Goal: Task Accomplishment & Management: Complete application form

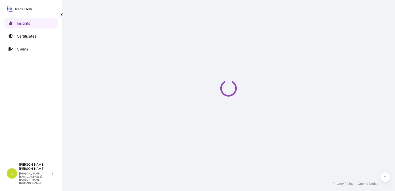
select select "2025"
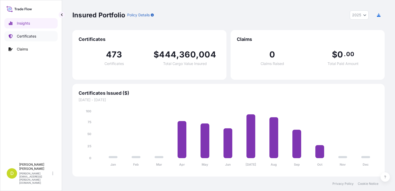
click at [15, 34] on link "Certificates" at bounding box center [30, 36] width 53 height 10
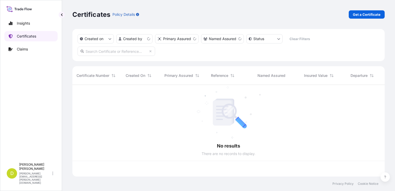
scroll to position [90, 308]
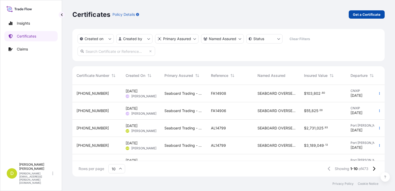
click at [361, 14] on p "Get a Certificate" at bounding box center [366, 14] width 28 height 5
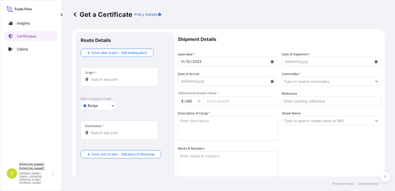
click at [99, 104] on body "Insights Certificates Claims D [PERSON_NAME] [PERSON_NAME][EMAIL_ADDRESS][PERSO…" at bounding box center [197, 95] width 395 height 191
click at [107, 144] on span "Ocean Vessel" at bounding box center [101, 146] width 23 height 5
select select "Ocean Vessel"
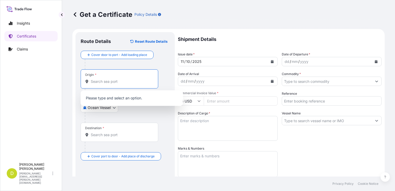
click at [127, 81] on input "Origin *" at bounding box center [121, 81] width 61 height 5
paste input "CONVENT, [US_STATE] - [GEOGRAPHIC_DATA]"
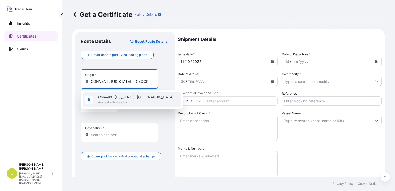
click at [128, 99] on span "Any port in this location" at bounding box center [135, 101] width 75 height 5
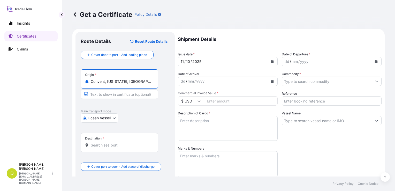
type input "Convent, [US_STATE], [GEOGRAPHIC_DATA]"
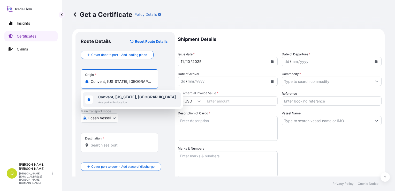
click at [115, 144] on input "Destination *" at bounding box center [121, 144] width 61 height 5
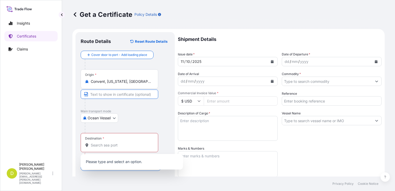
click at [123, 93] on input "Text to appear on certificate" at bounding box center [119, 93] width 77 height 9
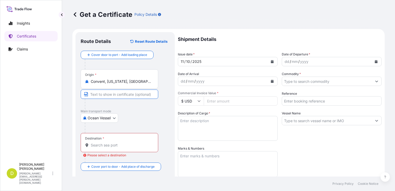
type input "CONVENT, [US_STATE] - [GEOGRAPHIC_DATA]"
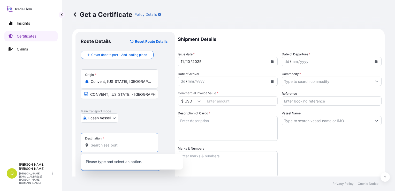
click at [126, 144] on input "Destination * Please select a destination" at bounding box center [121, 144] width 61 height 5
paste input "[GEOGRAPHIC_DATA], [GEOGRAPHIC_DATA]"
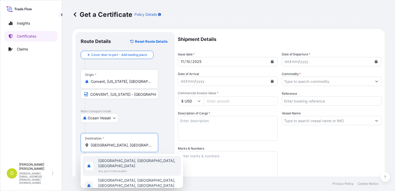
click at [130, 161] on span "[GEOGRAPHIC_DATA], [GEOGRAPHIC_DATA], [GEOGRAPHIC_DATA]" at bounding box center [138, 163] width 81 height 10
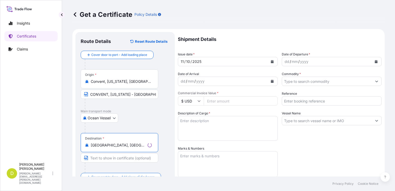
type input "[GEOGRAPHIC_DATA], [GEOGRAPHIC_DATA], [GEOGRAPHIC_DATA]"
click at [119, 155] on input "Text to appear on certificate" at bounding box center [119, 157] width 77 height 9
paste input "[GEOGRAPHIC_DATA], [GEOGRAPHIC_DATA]"
type input "[GEOGRAPHIC_DATA], [GEOGRAPHIC_DATA]"
click at [141, 128] on div at bounding box center [127, 127] width 85 height 10
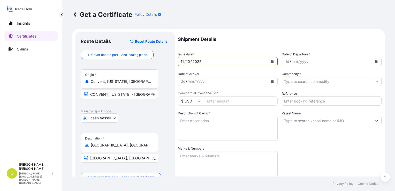
click at [182, 62] on div "11" at bounding box center [182, 61] width 4 height 6
click at [182, 62] on div "01" at bounding box center [182, 61] width 5 height 6
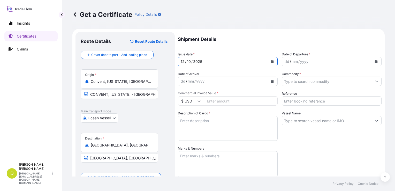
click at [182, 62] on div "12" at bounding box center [182, 61] width 5 height 6
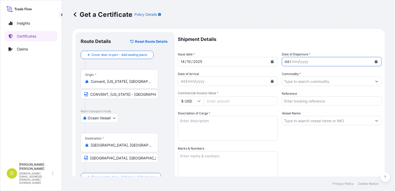
click at [285, 65] on div "dd / mm / yyyy" at bounding box center [327, 61] width 90 height 9
click at [284, 61] on div "dd" at bounding box center [287, 61] width 6 height 6
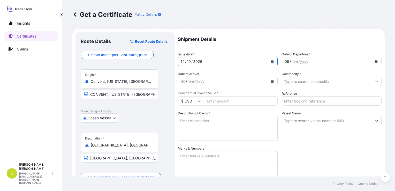
click at [184, 61] on div "14" at bounding box center [182, 61] width 5 height 6
click at [182, 62] on div "14" at bounding box center [182, 61] width 5 height 6
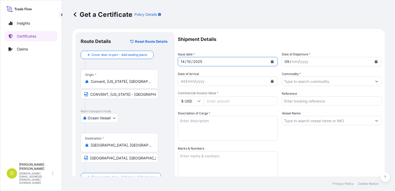
click at [182, 62] on div "14" at bounding box center [182, 61] width 5 height 6
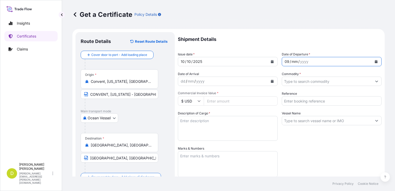
click at [295, 59] on div "mm" at bounding box center [294, 61] width 7 height 6
click at [300, 76] on div at bounding box center [331, 80] width 100 height 9
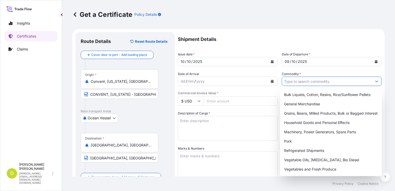
click at [303, 79] on input "Commodity *" at bounding box center [327, 80] width 90 height 9
click at [296, 112] on div "Grains, Beans, Milled Products, Bulk or Bagged Interest" at bounding box center [331, 112] width 98 height 9
type input "Grains, Beans, Milled Products, Bulk or Bagged Interest"
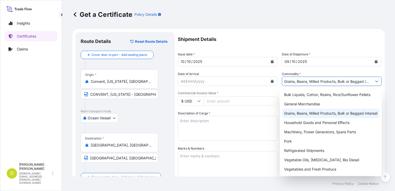
click at [324, 112] on div "Grains, Beans, Milled Products, Bulk or Bagged Interest" at bounding box center [331, 112] width 98 height 9
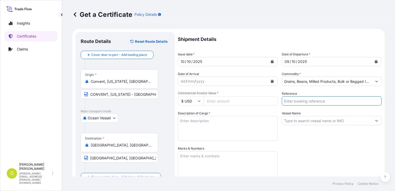
click at [321, 100] on input "Reference" at bounding box center [331, 100] width 100 height 9
click at [329, 142] on div "Shipment Details Issue date * [DATE] Date of Departure * [DATE] Date of Arrival…" at bounding box center [279, 145] width 203 height 226
click at [320, 100] on input "AL14646" at bounding box center [331, 100] width 100 height 9
type input "AL14649"
click at [293, 120] on input "Vessel Name" at bounding box center [327, 120] width 90 height 9
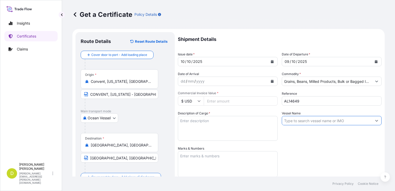
click at [293, 120] on input "Vessel Name" at bounding box center [327, 120] width 90 height 9
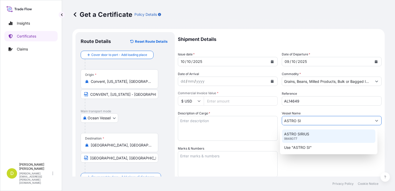
click at [295, 135] on p "ASTRO SIRIUS" at bounding box center [296, 133] width 25 height 5
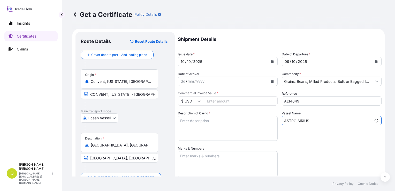
type input "ASTRO SIRIUS"
click at [250, 99] on input "Commercial Invoice Value *" at bounding box center [240, 100] width 74 height 9
type input "62863.42"
click at [214, 120] on textarea "Description of Cargo *" at bounding box center [228, 128] width 100 height 25
paste textarea "204,000"
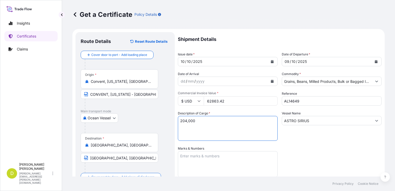
click at [190, 120] on textarea "204,000" at bounding box center [228, 128] width 100 height 25
paste textarea "U.S. HARD RED WINTER WHEAT # 2 OR BETTER, IN BULK"
click at [219, 121] on textarea "204,000 MT, U.S. HARD RED WINTER WHEAT # 2 OR BETTER, IN BULK" at bounding box center [228, 128] width 100 height 25
click at [214, 124] on textarea "204,000 MT, U.S. HARD RED WINTER WHEAT # 2 OR BETTER, IN BULK" at bounding box center [228, 128] width 100 height 25
paste textarea "SET No. 1"
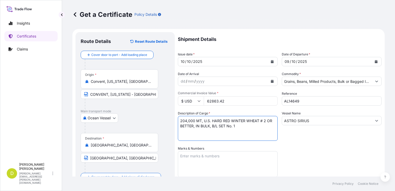
click at [251, 127] on textarea "204,000 MT, U.S. HARD RED WINTER WHEAT # 2 OR BETTER, IN BULK, B/L SET No. 1" at bounding box center [228, 128] width 100 height 25
type textarea "204,000 MT, U.S. HARD RED WINTER WHEAT # 2 OR BETTER, IN BULK, B/L SET No. 1, B…"
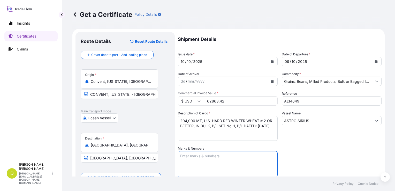
click at [208, 160] on textarea "Marks & Numbers" at bounding box center [228, 164] width 100 height 26
paste textarea "SEABOARD OVERSEAS [GEOGRAPHIC_DATA] S.A.S., [STREET_ADDRESS], NIT 900.219.353-1"
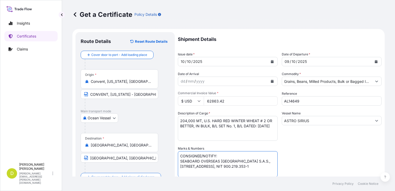
scroll to position [99, 0]
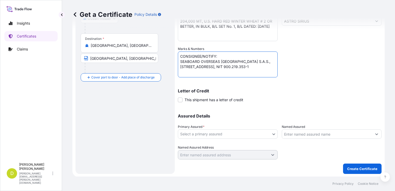
type textarea "CONSIGNEE/NOTIFY: SEABOARD OVERSEAS [GEOGRAPHIC_DATA] S.A.S., [STREET_ADDRESS],…"
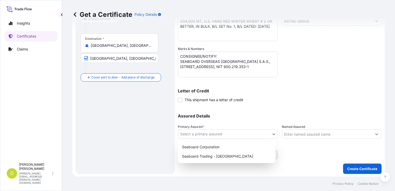
click at [257, 131] on body "Insights Certificates Claims D [PERSON_NAME] [PERSON_NAME][EMAIL_ADDRESS][PERSO…" at bounding box center [197, 95] width 395 height 191
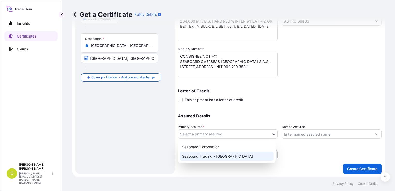
click at [232, 155] on div "Seaboard Trading - [GEOGRAPHIC_DATA]" at bounding box center [226, 155] width 93 height 9
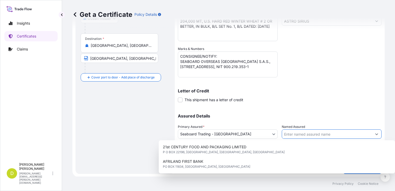
click at [286, 136] on input "Named Assured" at bounding box center [327, 133] width 90 height 9
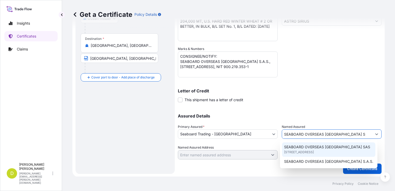
click at [313, 151] on span "[STREET_ADDRESS]" at bounding box center [299, 151] width 30 height 5
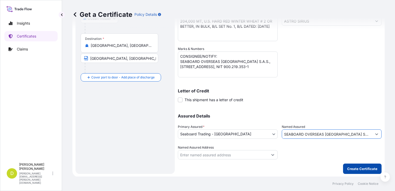
type input "SEABOARD OVERSEAS [GEOGRAPHIC_DATA] SAS"
click at [364, 164] on button "Create Certificate" at bounding box center [362, 168] width 38 height 10
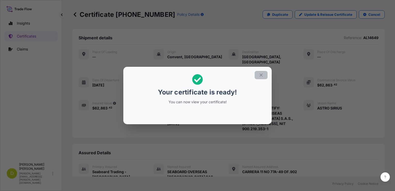
click at [263, 76] on button "button" at bounding box center [260, 75] width 13 height 8
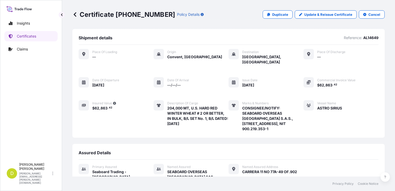
scroll to position [89, 0]
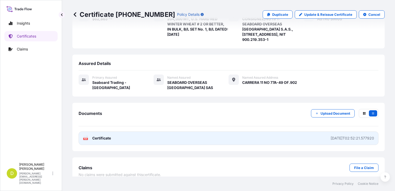
click at [276, 131] on link "PDF Certificate [DATE]T02:52:21.577920" at bounding box center [228, 137] width 300 height 13
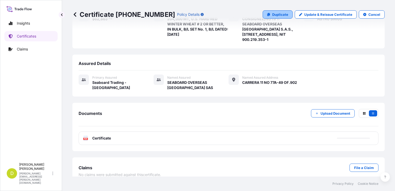
click at [268, 17] on link "Duplicate" at bounding box center [277, 14] width 30 height 8
select select "Ocean Vessel"
select select "31639"
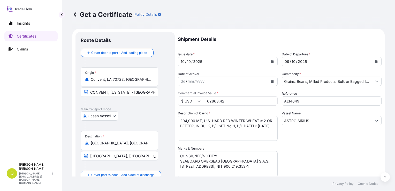
click at [121, 147] on div "Destination * [GEOGRAPHIC_DATA], [GEOGRAPHIC_DATA], [GEOGRAPHIC_DATA]" at bounding box center [119, 140] width 77 height 19
click at [121, 145] on input "[GEOGRAPHIC_DATA], [GEOGRAPHIC_DATA], [GEOGRAPHIC_DATA]" at bounding box center [121, 142] width 61 height 5
click at [121, 147] on div "Destination * [GEOGRAPHIC_DATA], [GEOGRAPHIC_DATA], [GEOGRAPHIC_DATA]" at bounding box center [119, 140] width 77 height 19
click at [121, 145] on input "[GEOGRAPHIC_DATA], [GEOGRAPHIC_DATA], [GEOGRAPHIC_DATA]" at bounding box center [121, 142] width 61 height 5
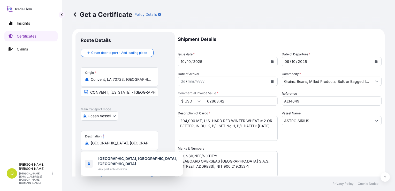
click at [121, 147] on div "Destination * [GEOGRAPHIC_DATA], [GEOGRAPHIC_DATA], [GEOGRAPHIC_DATA]" at bounding box center [119, 140] width 77 height 19
click at [121, 145] on input "[GEOGRAPHIC_DATA], [GEOGRAPHIC_DATA], [GEOGRAPHIC_DATA]" at bounding box center [121, 142] width 61 height 5
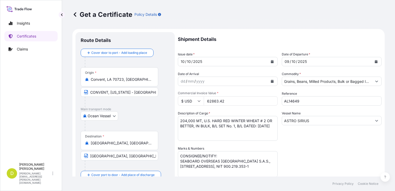
click at [122, 146] on div "Destination * [GEOGRAPHIC_DATA], [GEOGRAPHIC_DATA], [GEOGRAPHIC_DATA]" at bounding box center [119, 140] width 77 height 19
click at [122, 145] on input "[GEOGRAPHIC_DATA], [GEOGRAPHIC_DATA], [GEOGRAPHIC_DATA]" at bounding box center [121, 142] width 61 height 5
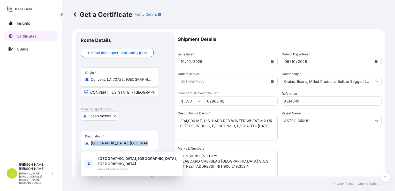
click at [122, 146] on div "Destination * [GEOGRAPHIC_DATA], [GEOGRAPHIC_DATA], [GEOGRAPHIC_DATA]" at bounding box center [119, 140] width 77 height 19
click at [122, 145] on input "[GEOGRAPHIC_DATA], [GEOGRAPHIC_DATA], [GEOGRAPHIC_DATA]" at bounding box center [121, 142] width 61 height 5
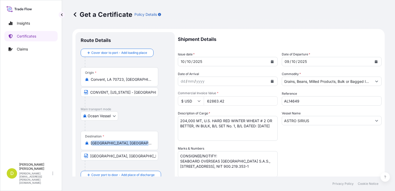
click at [122, 146] on div "Destination * [GEOGRAPHIC_DATA], [GEOGRAPHIC_DATA], [GEOGRAPHIC_DATA]" at bounding box center [119, 140] width 77 height 19
click at [122, 145] on input "[GEOGRAPHIC_DATA], [GEOGRAPHIC_DATA], [GEOGRAPHIC_DATA]" at bounding box center [121, 142] width 61 height 5
click at [122, 146] on div "Destination * [GEOGRAPHIC_DATA], [GEOGRAPHIC_DATA], [GEOGRAPHIC_DATA]" at bounding box center [119, 140] width 77 height 19
click at [122, 145] on input "[GEOGRAPHIC_DATA], [GEOGRAPHIC_DATA], [GEOGRAPHIC_DATA]" at bounding box center [121, 142] width 61 height 5
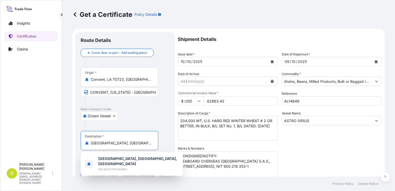
click at [124, 144] on input "[GEOGRAPHIC_DATA], [GEOGRAPHIC_DATA], [GEOGRAPHIC_DATA]" at bounding box center [121, 142] width 61 height 5
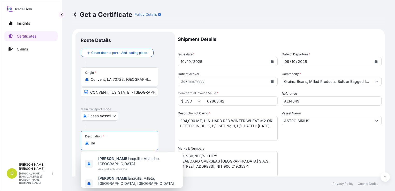
type input "B"
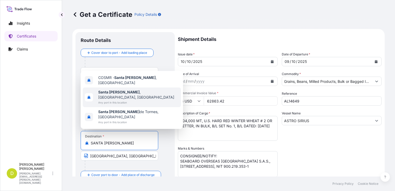
click at [144, 98] on div "[GEOGRAPHIC_DATA] , [GEOGRAPHIC_DATA], [GEOGRAPHIC_DATA] Any port in this locat…" at bounding box center [132, 97] width 98 height 20
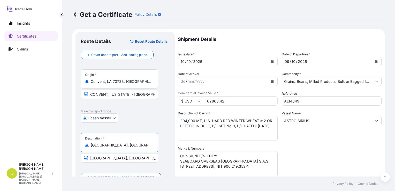
type input "[GEOGRAPHIC_DATA], [GEOGRAPHIC_DATA], [GEOGRAPHIC_DATA]"
click at [150, 125] on div at bounding box center [127, 127] width 85 height 10
click at [107, 157] on input "[GEOGRAPHIC_DATA], [GEOGRAPHIC_DATA]" at bounding box center [119, 157] width 77 height 9
type input "[GEOGRAPHIC_DATA][PERSON_NAME], [GEOGRAPHIC_DATA]"
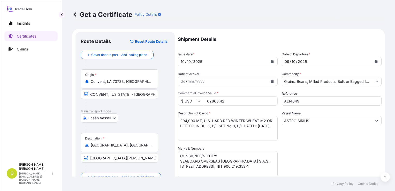
click at [148, 124] on div at bounding box center [127, 127] width 85 height 10
click at [186, 119] on textarea "204,000 MT, U.S. HARD RED WINTER WHEAT # 2 OR BETTER, IN BULK, B/L SET No. 1, B…" at bounding box center [228, 128] width 100 height 25
paste textarea "136,000"
drag, startPoint x: 211, startPoint y: 126, endPoint x: 203, endPoint y: 119, distance: 10.4
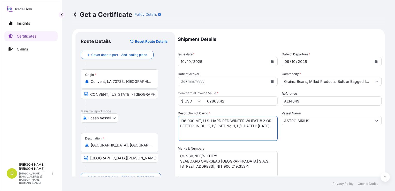
click at [203, 119] on textarea "204,000 MT, U.S. HARD RED WINTER WHEAT # 2 OR BETTER, IN BULK, B/L SET No. 1, B…" at bounding box center [228, 128] width 100 height 25
paste textarea "SOFT RED WINTER WHEAT # 2 OR BETTER, IN BULK"
click at [235, 126] on textarea "204,000 MT, U.S. HARD RED WINTER WHEAT # 2 OR BETTER, IN BULK, B/L SET No. 1, B…" at bounding box center [228, 128] width 100 height 25
type textarea "136,000 MT, U.S. SOFT RED WINTER WHEAT # 2 OR BETTER, IN BULK, B/L SET No. 8, B…"
click at [248, 104] on input "62863.42" at bounding box center [240, 100] width 74 height 9
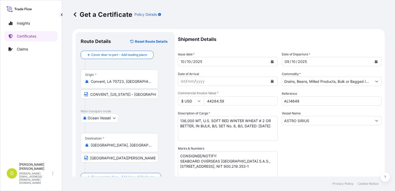
type input "44284.59"
click at [299, 143] on div "Shipment Details Issue date * [DATE] Date of Departure * [DATE] Date of Arrival…" at bounding box center [279, 145] width 203 height 226
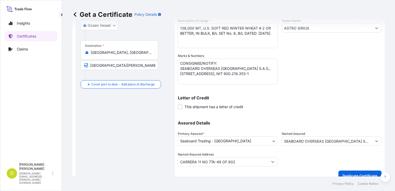
scroll to position [99, 0]
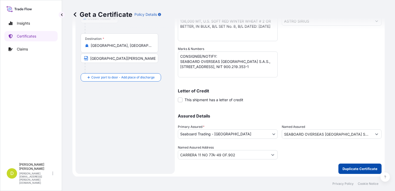
click at [343, 168] on p "Duplicate Certificate" at bounding box center [359, 168] width 35 height 5
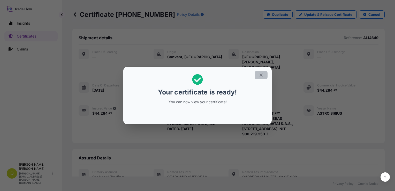
click at [263, 77] on icon "button" at bounding box center [260, 75] width 5 height 5
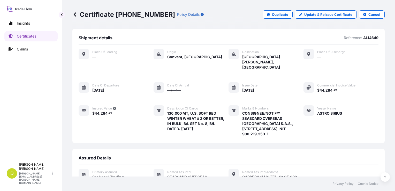
scroll to position [89, 0]
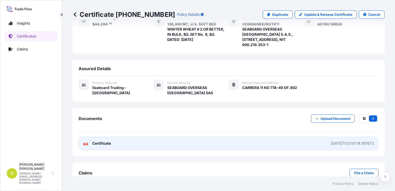
click at [216, 136] on link "PDF Certificate [DATE]T03:00:14.581873" at bounding box center [228, 142] width 300 height 13
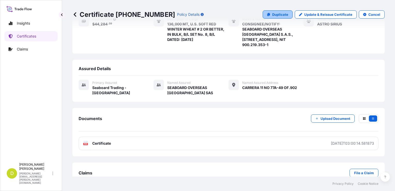
click at [275, 16] on p "Duplicate" at bounding box center [280, 14] width 16 height 5
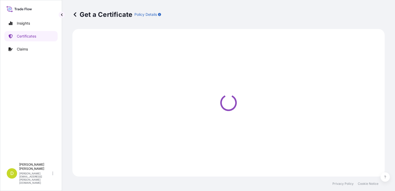
select select "Ocean Vessel"
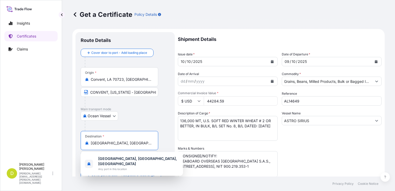
click at [138, 144] on input "[GEOGRAPHIC_DATA], [GEOGRAPHIC_DATA], [GEOGRAPHIC_DATA]" at bounding box center [121, 142] width 61 height 5
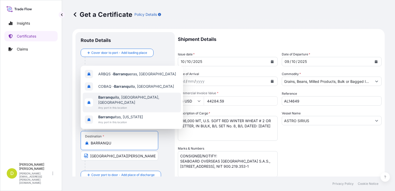
click at [139, 106] on span "Any port in this location" at bounding box center [138, 107] width 81 height 5
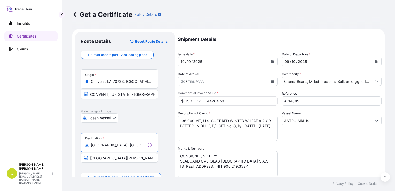
type input "[GEOGRAPHIC_DATA], [GEOGRAPHIC_DATA], [GEOGRAPHIC_DATA]"
click at [100, 155] on input "[GEOGRAPHIC_DATA][PERSON_NAME], [GEOGRAPHIC_DATA]" at bounding box center [119, 157] width 77 height 9
type input "[GEOGRAPHIC_DATA], [GEOGRAPHIC_DATA]"
click at [226, 101] on input "44284.59" at bounding box center [240, 100] width 74 height 9
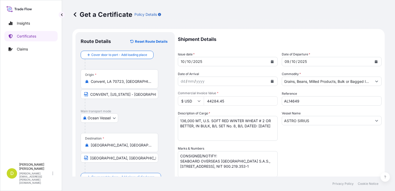
click at [217, 103] on input "44284.45" at bounding box center [240, 100] width 74 height 9
type input "91782.45"
click at [189, 120] on textarea "136,000 MT, U.S. SOFT RED WINTER WHEAT # 2 OR BETTER, IN BULK, B/L SET No. 8, B…" at bounding box center [228, 128] width 100 height 25
paste textarea "3.818,700"
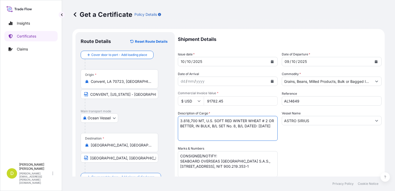
drag, startPoint x: 217, startPoint y: 127, endPoint x: 207, endPoint y: 118, distance: 13.8
click at [207, 118] on textarea "136,000 MT, U.S. SOFT RED WINTER WHEAT # 2 OR BETTER, IN BULK, B/L SET No. 8, B…" at bounding box center [228, 128] width 100 height 25
paste textarea "YELLOW CORN #2 OR BETTER, IN BULK"
click at [215, 125] on textarea "136,000 MT, U.S. SOFT RED WINTER WHEAT # 2 OR BETTER, IN BULK, B/L SET No. 8, B…" at bounding box center [228, 128] width 100 height 25
type textarea "3.818,700 MT, U.S YELLOW CORN #2 OR BETTER, IN BULK, B/L SET No. 11, B/L DATED:…"
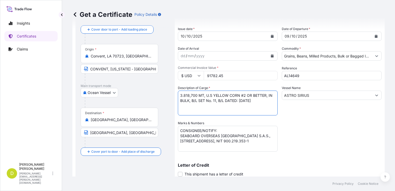
scroll to position [99, 0]
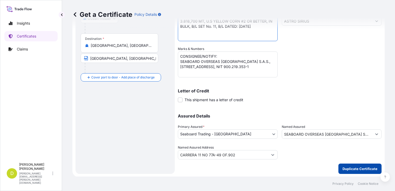
click at [345, 166] on p "Duplicate Certificate" at bounding box center [359, 168] width 35 height 5
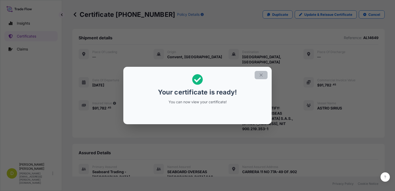
click at [259, 75] on icon "button" at bounding box center [260, 75] width 5 height 5
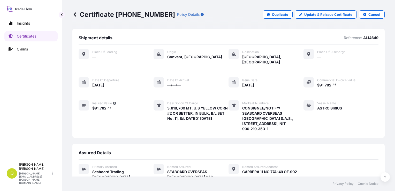
scroll to position [89, 0]
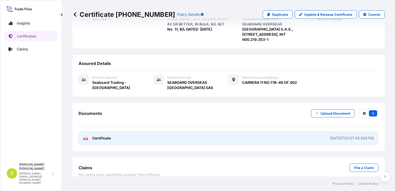
click at [276, 135] on link "PDF Certificate [DATE]T03:07:45.885709" at bounding box center [228, 137] width 300 height 13
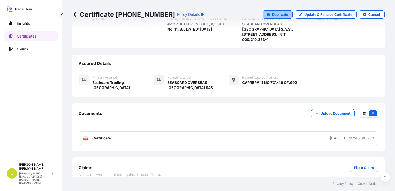
click at [277, 18] on link "Duplicate" at bounding box center [277, 14] width 30 height 8
select select "Ocean Vessel"
select select "31639"
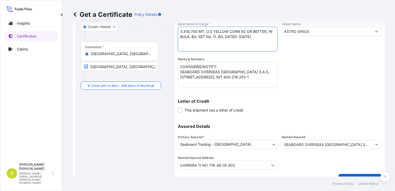
click at [192, 31] on textarea "3.818,700 MT, U.S YELLOW CORN #2 OR BETTER, IN BULK, B/L SET No. 11, B/L DATED:…" at bounding box center [228, 39] width 100 height 25
paste textarea "1.905,000"
click at [200, 40] on textarea "3.818,700 MT, U.S YELLOW CORN #2 OR BETTER, IN BULK, B/L SET No. 11, B/L DATED:…" at bounding box center [228, 39] width 100 height 25
paste textarea "448,239"
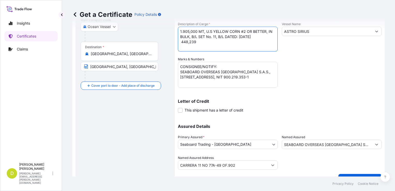
drag, startPoint x: 206, startPoint y: 38, endPoint x: 199, endPoint y: 27, distance: 12.3
click at [199, 27] on div "Get a Certificate Policy Details Route Details Cover door to port - Add loading…" at bounding box center [228, 88] width 333 height 176
click at [210, 46] on textarea "3.818,700 MT, U.S YELLOW CORN #2 OR BETTER, IN BULK, B/L SET No. 11, B/L DATED:…" at bounding box center [228, 39] width 100 height 25
paste textarea "MT, U.S YELLOW CORN #2 OR BETTER, IN BULK, B/L SET No. 11, B/L DATED: [DATE]"
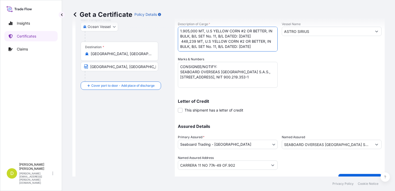
type textarea "1.905,000 MT, U.S YELLOW CORN #2 OR BETTER, IN BULK, B/L SET No. 11, B/L DATED:…"
click at [113, 64] on input "[GEOGRAPHIC_DATA], [GEOGRAPHIC_DATA]" at bounding box center [119, 66] width 77 height 9
type input "[GEOGRAPHIC_DATA][PERSON_NAME], [GEOGRAPHIC_DATA]"
click at [354, 84] on div "Shipment Details Issue date * [DATE] Date of Departure * [DATE] Date of Arrival…" at bounding box center [279, 56] width 203 height 226
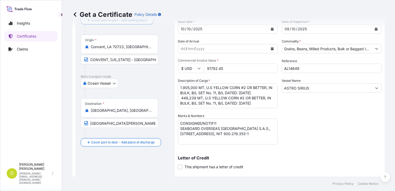
scroll to position [32, 0]
click at [220, 85] on textarea "3.818,700 MT, U.S YELLOW CORN #2 OR BETTER, IN BULK, B/L SET No. 11, B/L DATED:…" at bounding box center [228, 95] width 100 height 25
click at [221, 103] on textarea "3.818,700 MT, U.S YELLOW CORN #2 OR BETTER, IN BULK, B/L SET No. 11, B/L DATED:…" at bounding box center [228, 95] width 100 height 25
type textarea "1.905,000 MT, U.S YELLOW CORN #2 OR BETTER, IN BULK, B/L SET No. 14, B/L DATED:…"
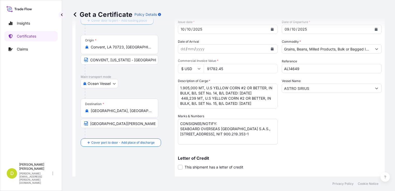
click at [233, 69] on input "91782.45" at bounding box center [240, 68] width 74 height 9
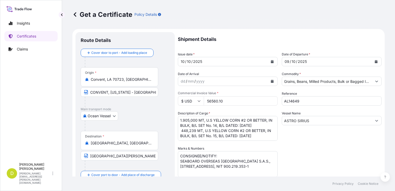
scroll to position [0, 0]
type input "56560.10"
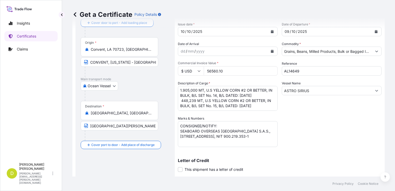
scroll to position [16, 0]
click at [104, 115] on input "[GEOGRAPHIC_DATA], [GEOGRAPHIC_DATA], [GEOGRAPHIC_DATA]" at bounding box center [121, 112] width 61 height 5
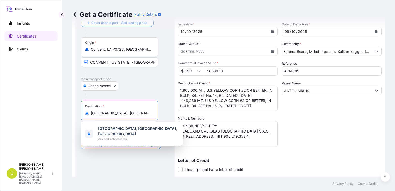
click at [104, 115] on input "[GEOGRAPHIC_DATA], [GEOGRAPHIC_DATA], [GEOGRAPHIC_DATA]" at bounding box center [121, 112] width 61 height 5
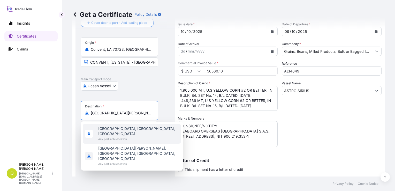
click at [122, 129] on span "[GEOGRAPHIC_DATA], [GEOGRAPHIC_DATA], [GEOGRAPHIC_DATA]" at bounding box center [138, 131] width 81 height 10
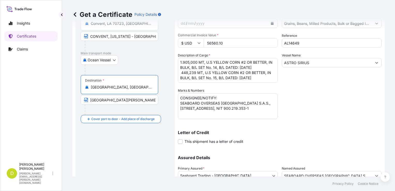
scroll to position [89, 0]
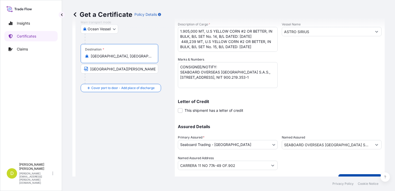
type input "[GEOGRAPHIC_DATA], [GEOGRAPHIC_DATA], [GEOGRAPHIC_DATA]"
click at [346, 174] on button "Duplicate Certificate" at bounding box center [359, 179] width 43 height 10
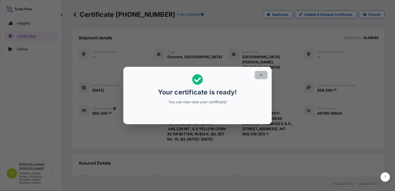
click at [261, 78] on button "button" at bounding box center [260, 75] width 13 height 8
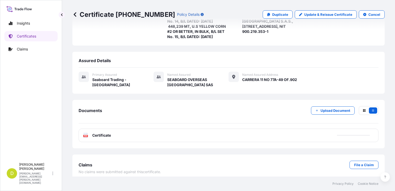
scroll to position [103, 0]
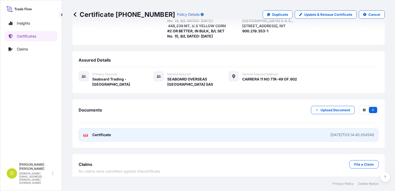
click at [268, 138] on link "PDF Certificate [DATE]T03:14:45.054549" at bounding box center [228, 134] width 300 height 13
